Goal: Find specific page/section: Find specific page/section

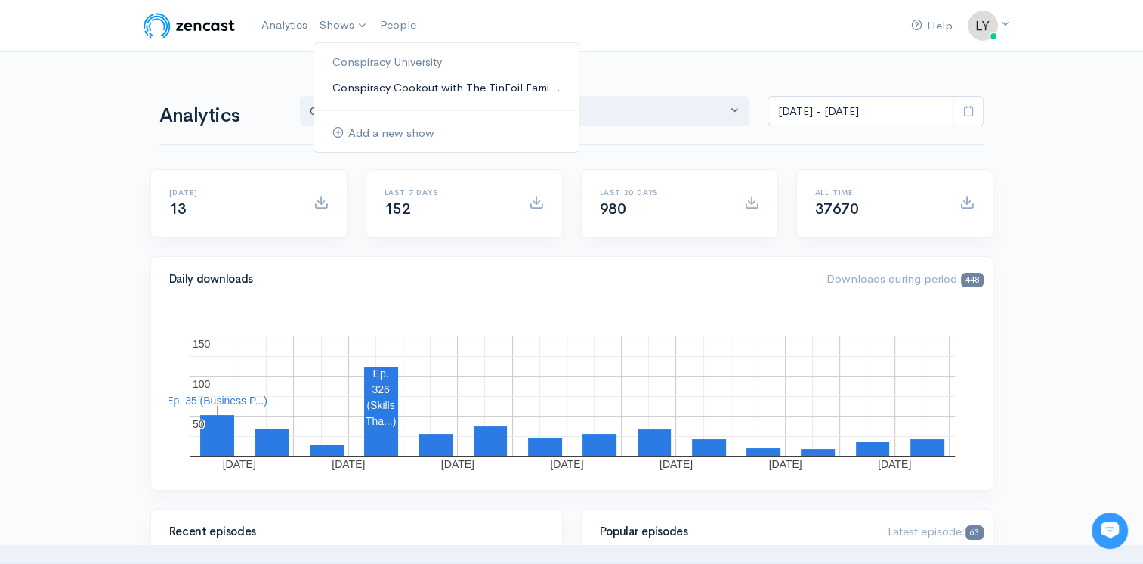
click at [369, 83] on link "Conspiracy Cookout with The TinFoil Fami..." at bounding box center [446, 88] width 265 height 26
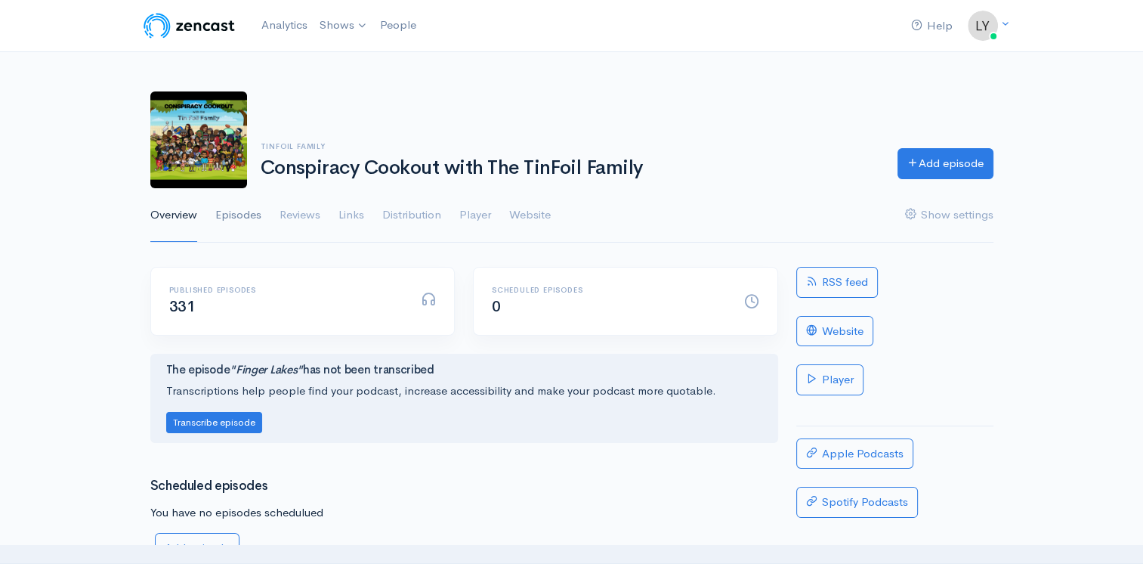
click at [227, 218] on link "Episodes" at bounding box center [238, 215] width 46 height 54
